Goal: Transaction & Acquisition: Book appointment/travel/reservation

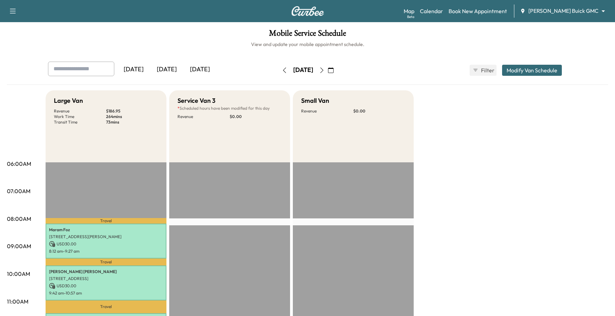
scroll to position [130, 0]
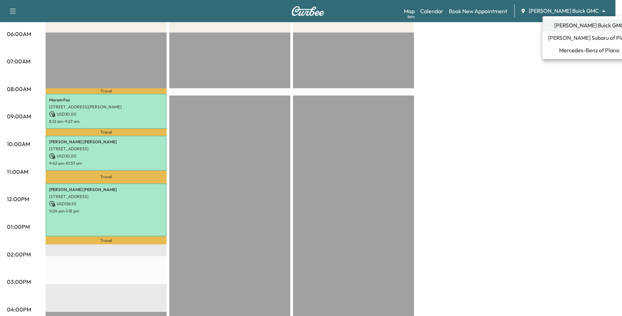
click at [563, 10] on body "Support Log Out Map Beta Calendar Book New Appointment [PERSON_NAME] Buick GMC …" at bounding box center [311, 28] width 622 height 316
click at [571, 55] on li "Mercedes-Benz of Plano" at bounding box center [589, 50] width 93 height 12
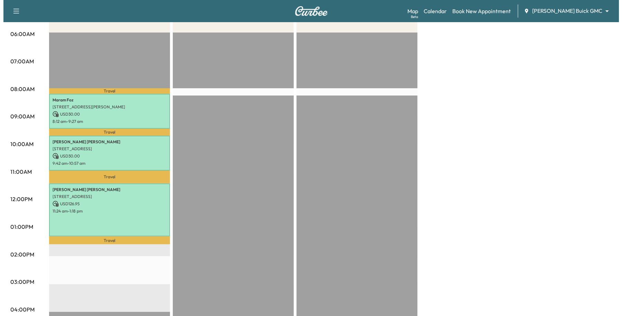
scroll to position [0, 0]
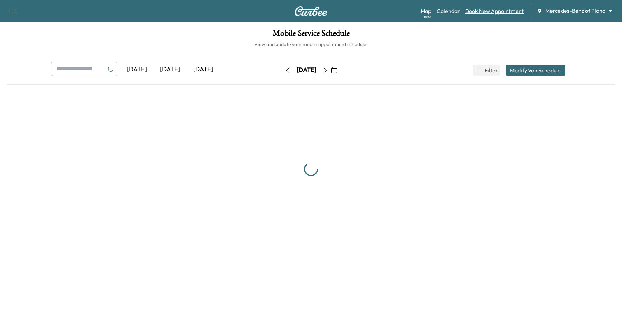
click at [473, 9] on link "Book New Appointment" at bounding box center [494, 11] width 58 height 8
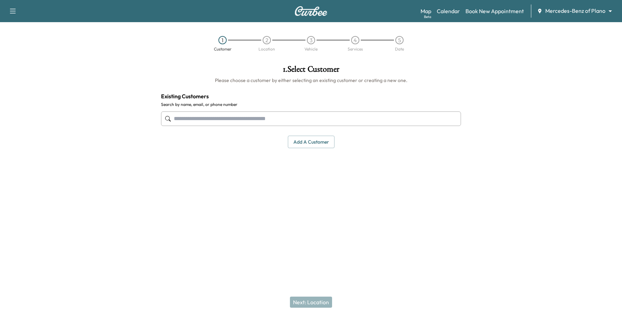
paste input "**********"
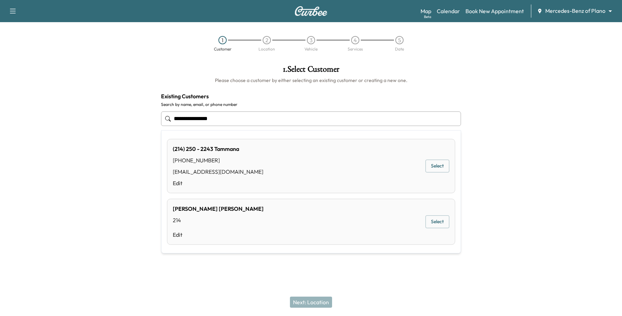
type input "**********"
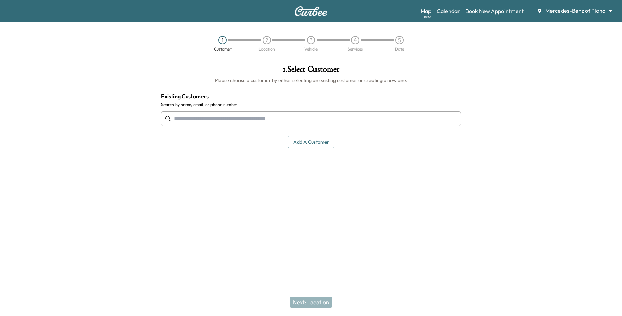
click at [196, 290] on div "Next: Location" at bounding box center [311, 302] width 622 height 28
click at [251, 121] on input "text" at bounding box center [311, 118] width 300 height 15
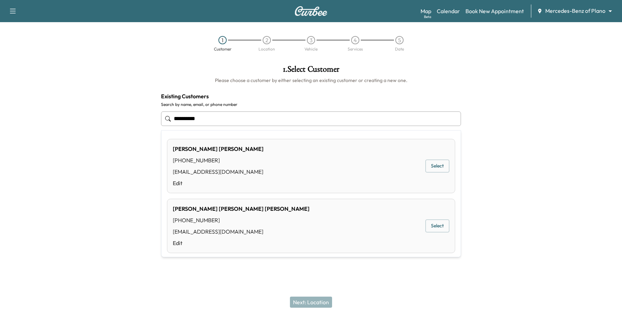
click at [434, 169] on button "Select" at bounding box center [437, 166] width 24 height 13
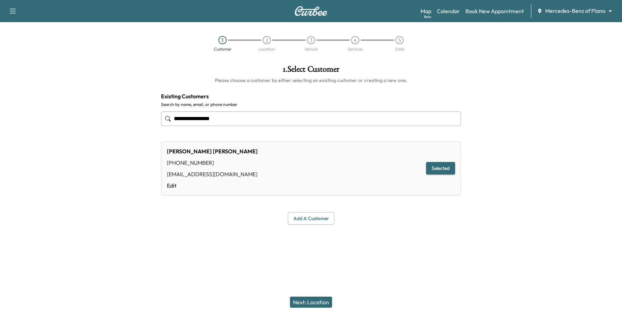
type input "**********"
click at [323, 301] on button "Next: Location" at bounding box center [311, 301] width 42 height 11
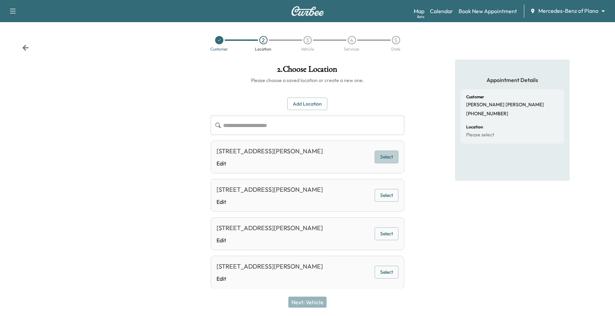
click at [389, 163] on button "Select" at bounding box center [387, 156] width 24 height 13
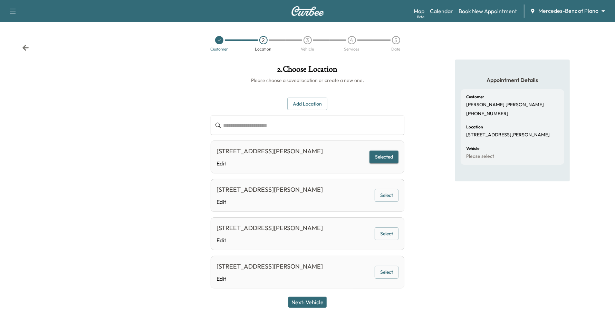
click at [299, 303] on button "Next: Vehicle" at bounding box center [308, 301] width 38 height 11
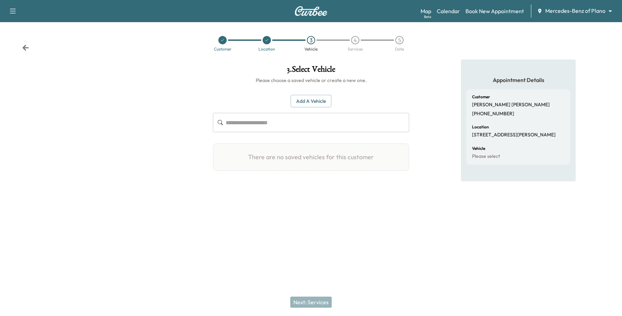
click at [312, 101] on button "Add a Vehicle" at bounding box center [311, 101] width 41 height 13
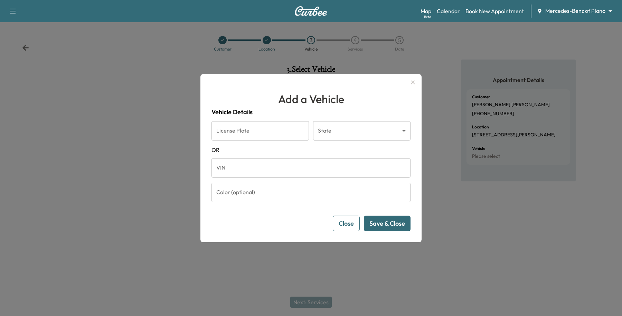
click at [260, 169] on input "VIN" at bounding box center [310, 167] width 199 height 19
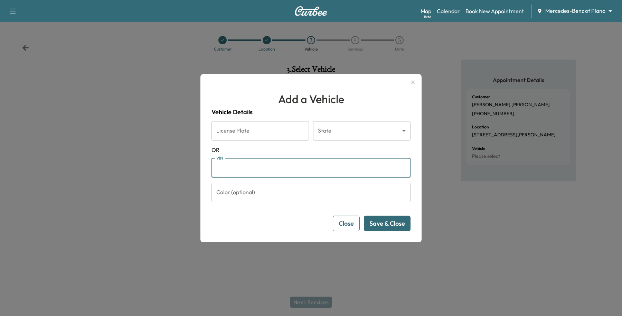
paste input "**********"
type input "**********"
click at [370, 224] on button "Checking ..." at bounding box center [389, 223] width 44 height 16
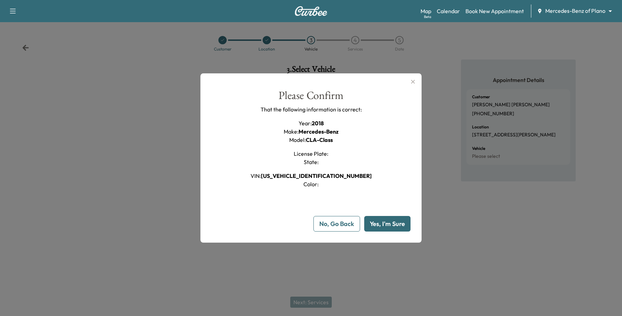
click at [395, 225] on button "Yes, I'm Sure" at bounding box center [387, 224] width 46 height 16
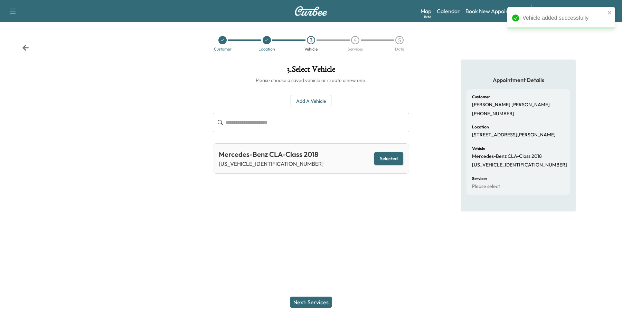
click at [330, 303] on button "Next: Services" at bounding box center [310, 301] width 41 height 11
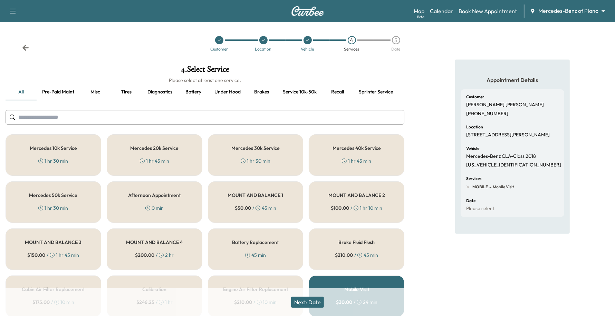
click at [325, 150] on div "Mercedes 40k Service 1 hr 45 min" at bounding box center [357, 154] width 96 height 41
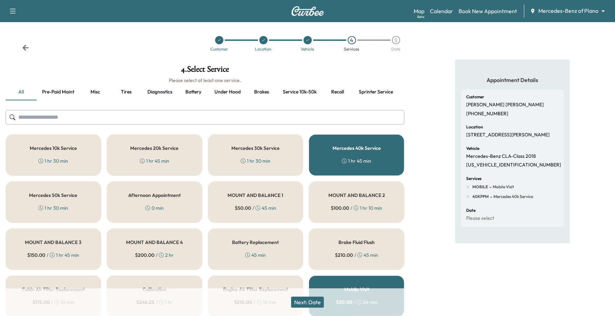
click at [308, 299] on button "Next: Date" at bounding box center [307, 301] width 33 height 11
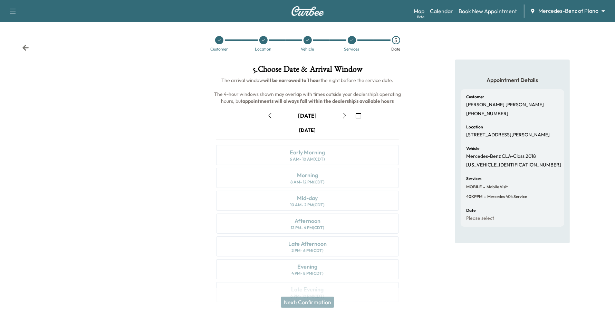
click at [360, 113] on icon "button" at bounding box center [359, 116] width 6 height 6
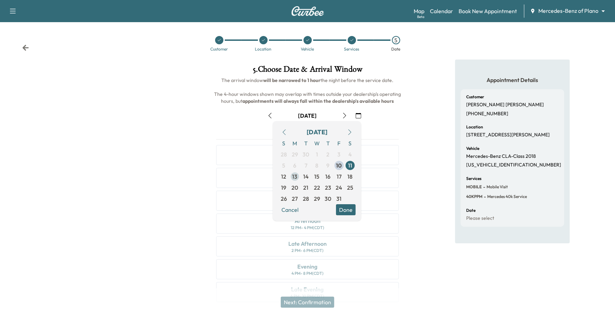
click at [296, 178] on span "13" at bounding box center [295, 176] width 5 height 8
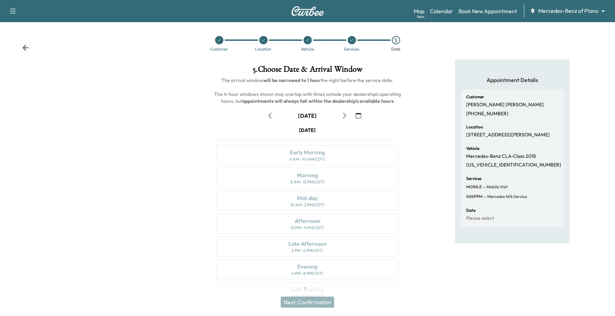
click at [348, 116] on button "button" at bounding box center [345, 115] width 12 height 11
click at [332, 185] on div "Morning 8 AM - 12 PM (CDT)" at bounding box center [307, 178] width 183 height 20
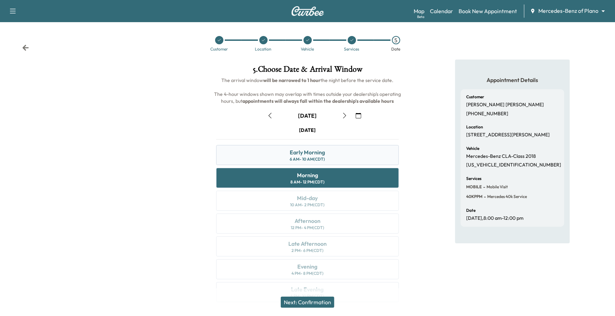
click at [322, 153] on div "Early Morning" at bounding box center [307, 152] width 35 height 8
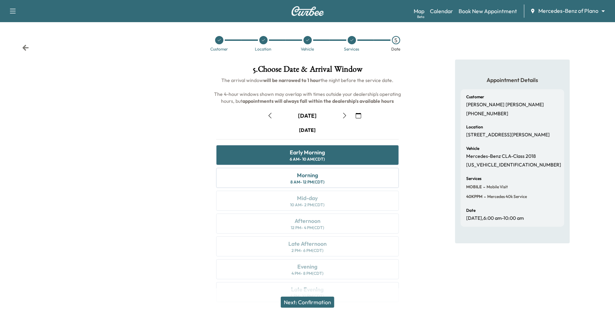
click at [295, 303] on button "Next: Confirmation" at bounding box center [308, 301] width 54 height 11
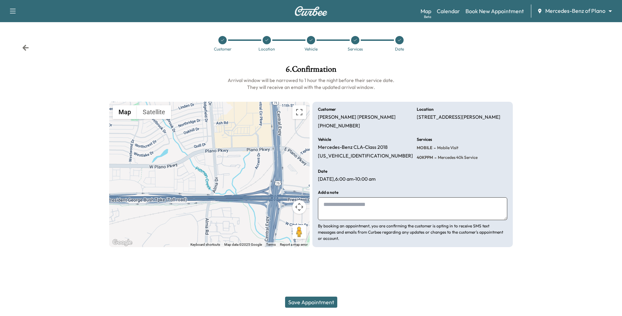
click at [301, 301] on button "Save Appointment" at bounding box center [311, 301] width 52 height 11
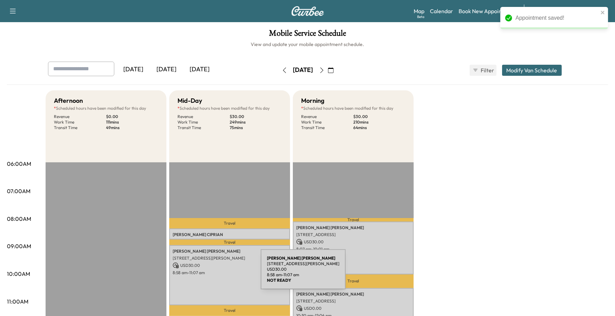
click at [209, 273] on p "8:58 am - 11:07 am" at bounding box center [230, 273] width 114 height 6
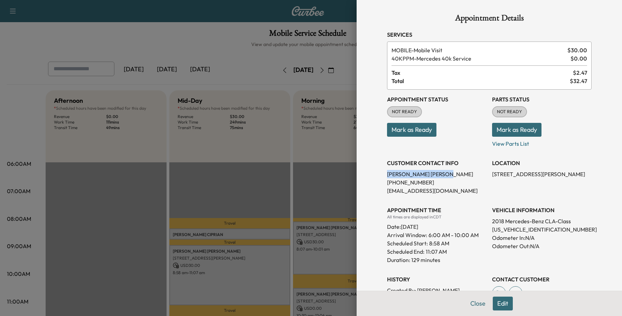
drag, startPoint x: 430, startPoint y: 175, endPoint x: 368, endPoint y: 170, distance: 62.4
click at [368, 170] on div "Appointment Details Services MOBILE - Mobile Visit $ 30.00 40KPPM - Mercedes 40…" at bounding box center [489, 158] width 265 height 316
copy p "[PERSON_NAME]"
click at [436, 191] on p "[EMAIL_ADDRESS][DOMAIN_NAME]" at bounding box center [437, 190] width 100 height 8
drag, startPoint x: 426, startPoint y: 181, endPoint x: 379, endPoint y: 180, distance: 46.7
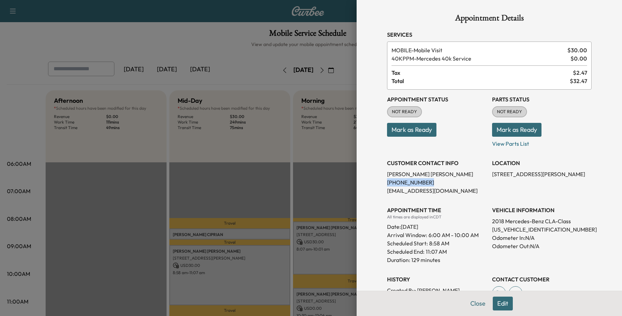
click at [379, 180] on div "Appointment Details Services MOBILE - Mobile Visit $ 30.00 40KPPM - Mercedes 40…" at bounding box center [489, 188] width 221 height 376
copy p "[PHONE_NUMBER]"
